Goal: Task Accomplishment & Management: Manage account settings

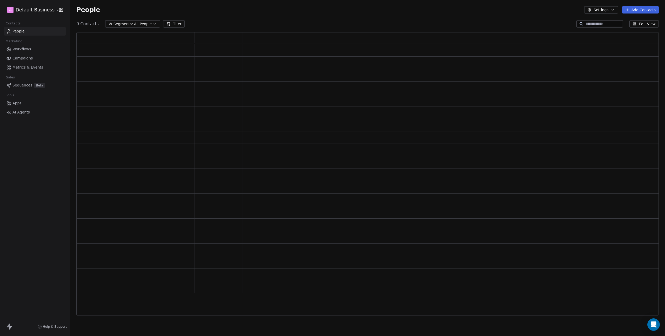
scroll to position [283, 582]
drag, startPoint x: 24, startPoint y: 143, endPoint x: 23, endPoint y: 101, distance: 41.5
click at [24, 143] on div "A Default Business Contacts People Marketing Workflows Campaigns Metrics & Even…" at bounding box center [35, 168] width 70 height 336
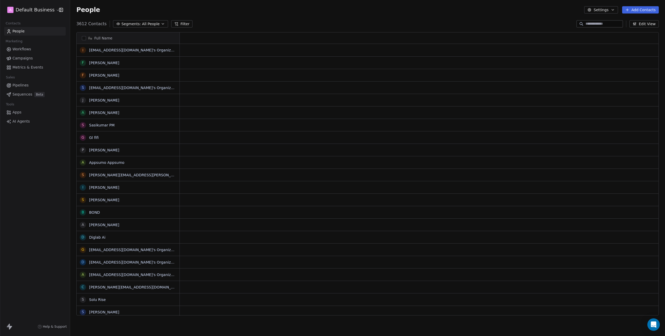
scroll to position [296, 594]
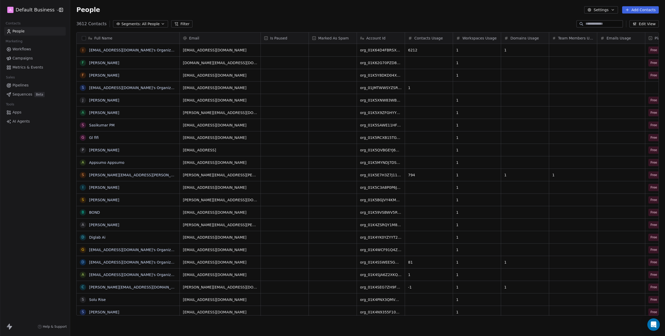
click at [21, 48] on span "Workflows" at bounding box center [21, 48] width 19 height 5
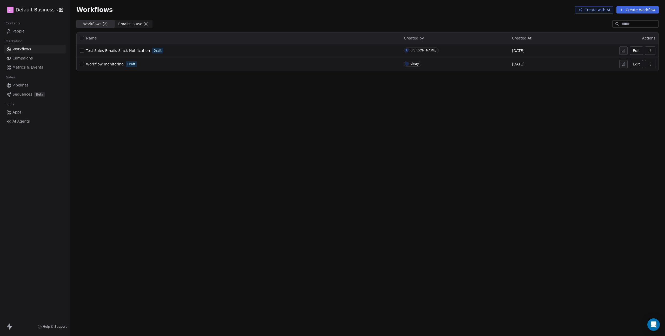
drag, startPoint x: 150, startPoint y: 152, endPoint x: 120, endPoint y: 92, distance: 67.3
click at [148, 148] on div "Workflows Create with AI Create Workflow Workflows ( 2 ) Workflows ( 2 ) Emails…" at bounding box center [367, 168] width 594 height 336
click at [103, 63] on span "Workflow monitoring" at bounding box center [105, 64] width 38 height 4
click at [96, 62] on span "Workflow monitoring" at bounding box center [105, 64] width 38 height 4
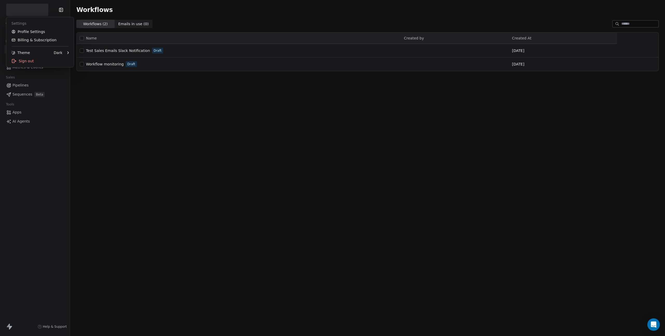
click at [29, 9] on html "Contacts People Marketing Workflows Campaigns Metrics & Events Sales Pipelines …" at bounding box center [332, 168] width 665 height 336
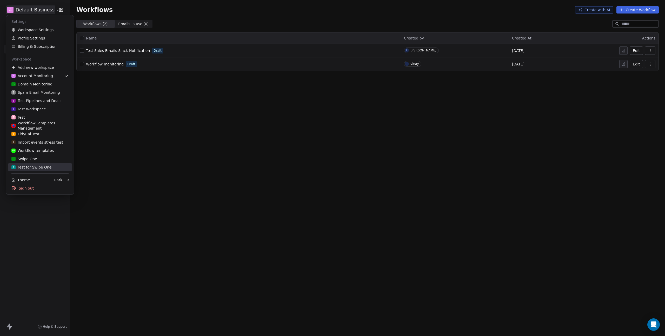
click at [35, 167] on div "T Test for Swipe One" at bounding box center [31, 167] width 40 height 5
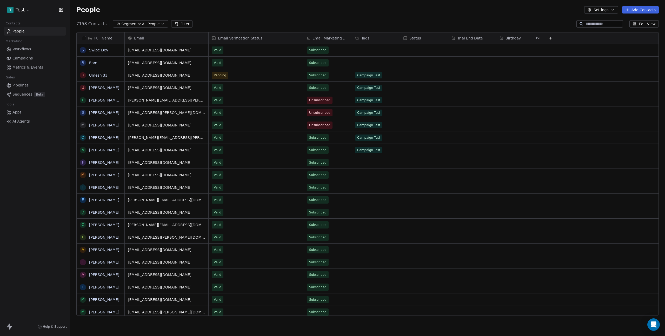
scroll to position [296, 594]
click at [22, 57] on span "Campaigns" at bounding box center [22, 58] width 20 height 5
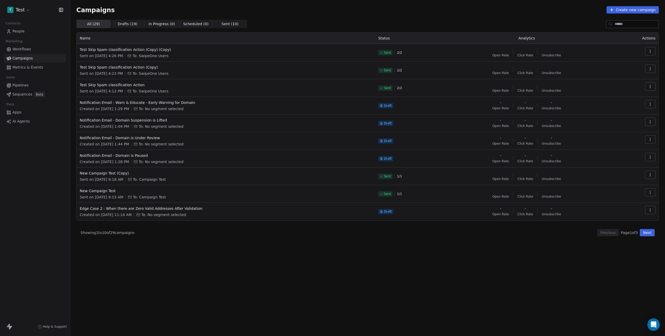
click at [25, 49] on span "Workflows" at bounding box center [21, 48] width 19 height 5
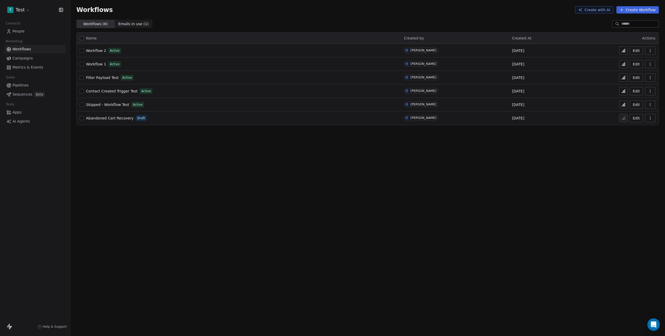
click at [109, 105] on span "Skipped - Workflow Test" at bounding box center [107, 105] width 43 height 4
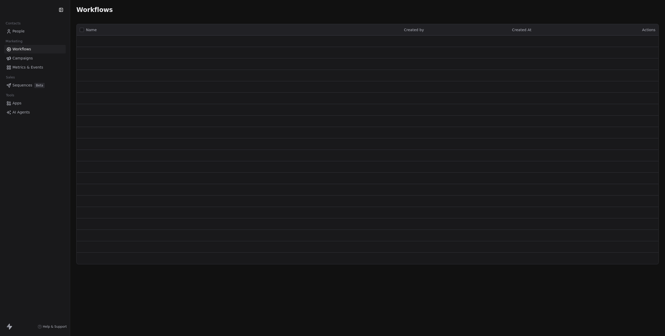
click at [16, 28] on link "People" at bounding box center [35, 31] width 62 height 9
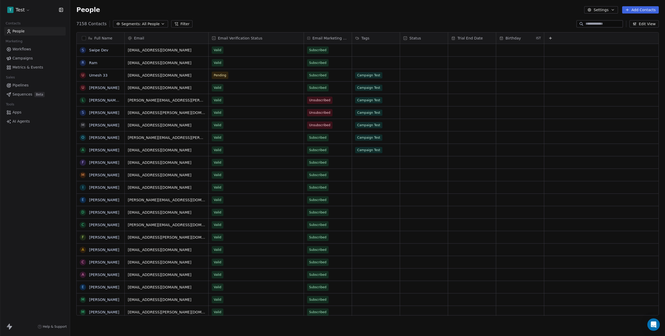
scroll to position [296, 594]
click at [98, 49] on link "Swipe Dev" at bounding box center [98, 50] width 19 height 4
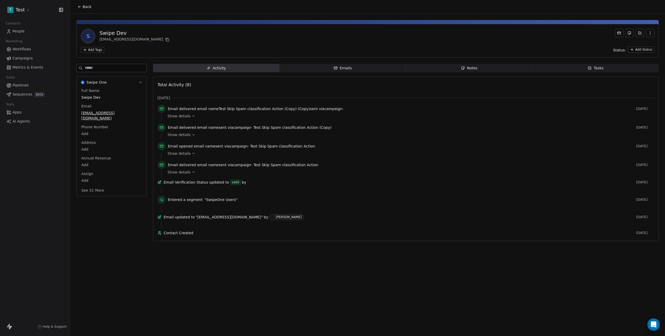
drag, startPoint x: 345, startPoint y: 69, endPoint x: 343, endPoint y: 71, distance: 2.8
click at [345, 69] on div "Emails" at bounding box center [342, 67] width 18 height 5
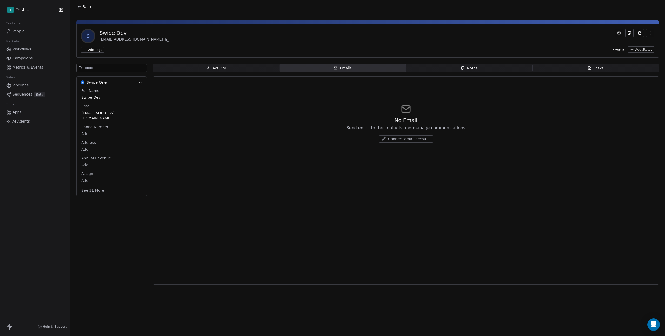
click at [404, 138] on span "Connect email account" at bounding box center [409, 138] width 42 height 5
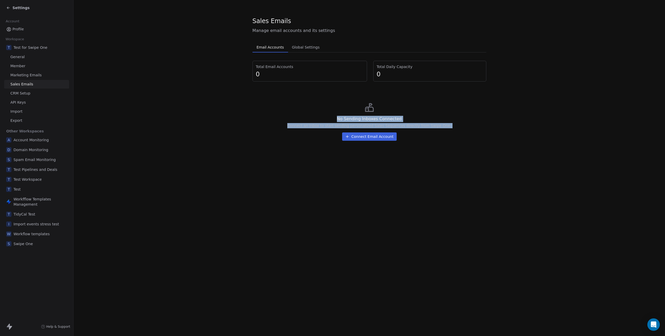
drag, startPoint x: 387, startPoint y: 95, endPoint x: 397, endPoint y: 157, distance: 62.4
click at [397, 157] on section "Sales Emails Manage email accounts and its settings Email Accounts Email Accoun…" at bounding box center [368, 80] width 591 height 161
click at [403, 174] on div "Sales Emails Manage email accounts and its settings Email Accounts Email Accoun…" at bounding box center [368, 168] width 591 height 336
click at [183, 75] on section "Sales Emails Manage email accounts and its settings Email Accounts Email Accoun…" at bounding box center [368, 80] width 591 height 161
click at [178, 73] on section "Sales Emails Manage email accounts and its settings Email Accounts Email Accoun…" at bounding box center [368, 80] width 591 height 161
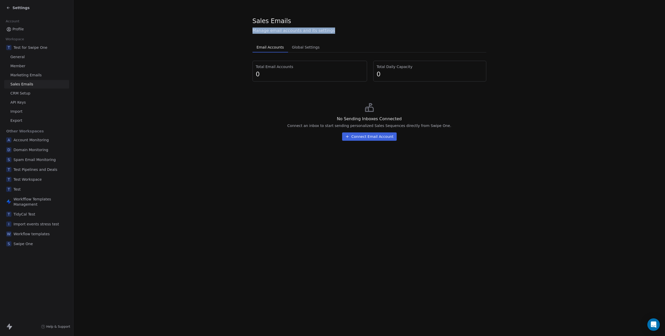
drag, startPoint x: 286, startPoint y: 31, endPoint x: 254, endPoint y: 32, distance: 31.4
click at [247, 32] on section "Sales Emails Manage email accounts and its settings Email Accounts Email Accoun…" at bounding box center [368, 80] width 591 height 161
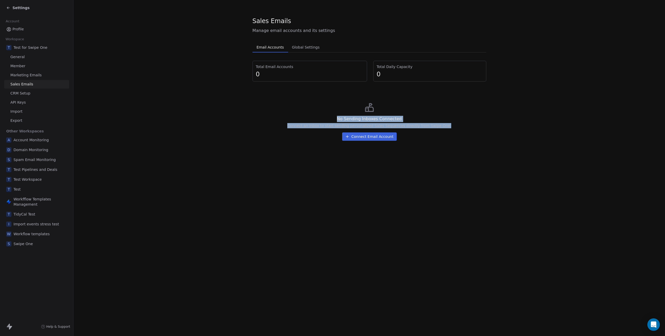
drag, startPoint x: 434, startPoint y: 126, endPoint x: 335, endPoint y: 118, distance: 98.9
click at [335, 118] on div "No Sending Inboxes Connected Connect an inbox to start sending personalized Sal…" at bounding box center [369, 121] width 234 height 47
click at [236, 170] on div "Sales Emails Manage email accounts and its settings Email Accounts Email Accoun…" at bounding box center [368, 168] width 591 height 336
click at [220, 165] on div "Sales Emails Manage email accounts and its settings Email Accounts Email Accoun…" at bounding box center [368, 168] width 591 height 336
click at [260, 121] on div "No Sending Inboxes Connected Connect an inbox to start sending personalized Sal…" at bounding box center [369, 121] width 234 height 47
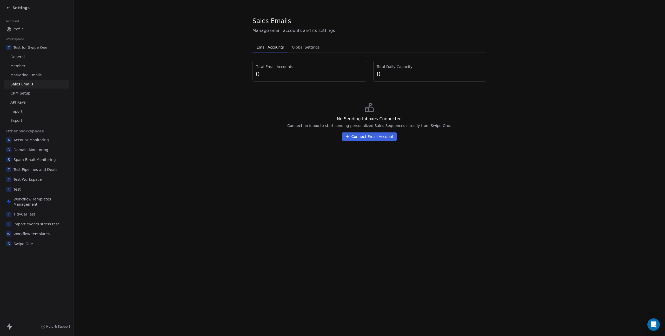
click at [540, 148] on section "Sales Emails Manage email accounts and its settings Email Accounts Email Accoun…" at bounding box center [368, 80] width 591 height 161
click at [12, 9] on div "Settings" at bounding box center [17, 7] width 23 height 5
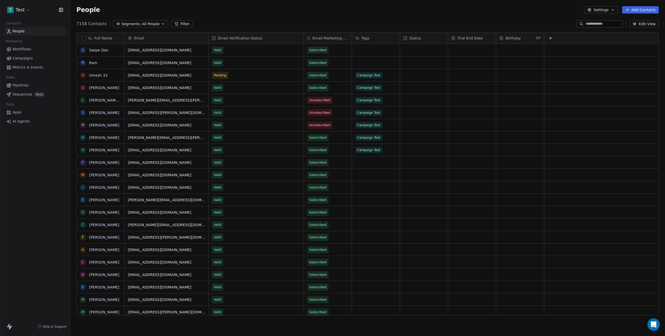
scroll to position [296, 594]
click at [22, 49] on span "Workflows" at bounding box center [21, 48] width 19 height 5
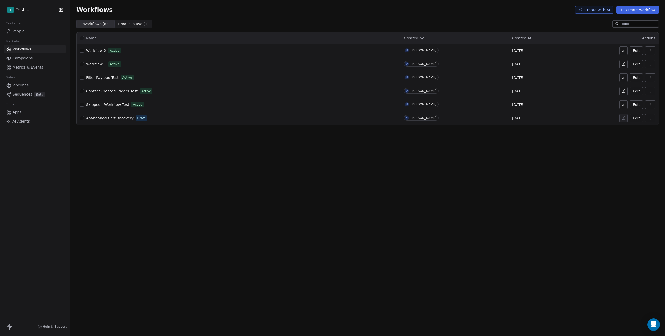
click at [101, 105] on span "Skipped - Workflow Test" at bounding box center [107, 105] width 43 height 4
click at [320, 270] on div "Workflows Create with AI Create Workflow Workflows ( 6 ) Workflows ( 6 ) Emails…" at bounding box center [367, 168] width 594 height 336
click at [274, 247] on div "Workflows Create with AI Create Workflow Workflows ( 6 ) Workflows ( 6 ) Emails…" at bounding box center [367, 168] width 594 height 336
